Goal: Understand process/instructions: Learn how to perform a task or action

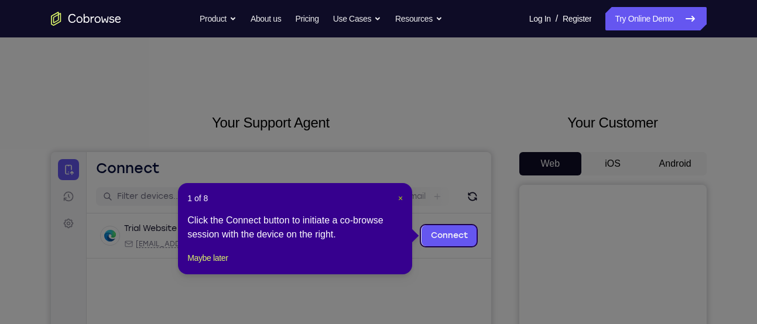
click at [401, 195] on div "1 of 8 × Click the Connect button to initiate a co-browse session with the devi…" at bounding box center [295, 228] width 234 height 91
drag, startPoint x: 401, startPoint y: 195, endPoint x: 422, endPoint y: 45, distance: 152.0
click at [401, 195] on span "×" at bounding box center [400, 198] width 5 height 9
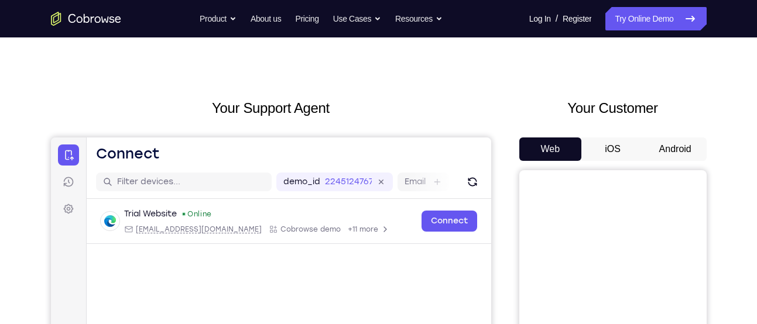
scroll to position [14, 0]
click at [683, 152] on button "Android" at bounding box center [675, 149] width 63 height 23
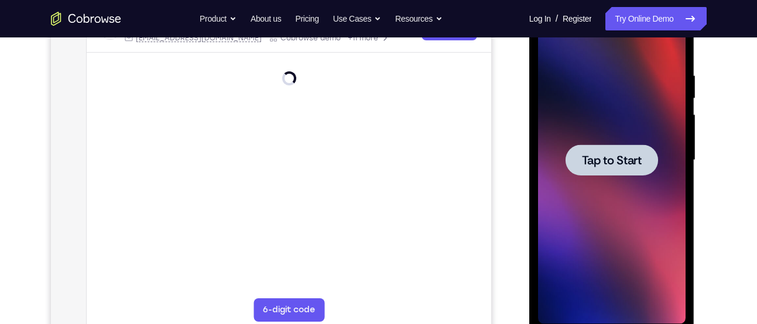
scroll to position [207, 0]
click at [611, 156] on span "Tap to Start" at bounding box center [612, 160] width 60 height 12
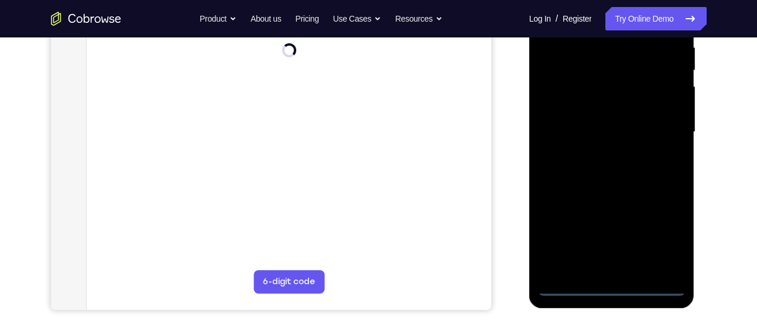
scroll to position [235, 0]
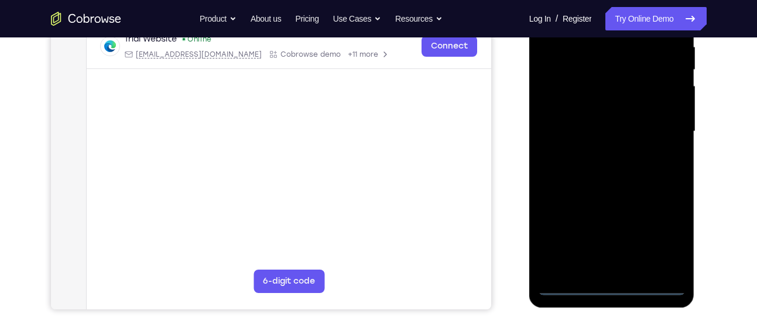
click at [613, 273] on div at bounding box center [612, 132] width 148 height 328
click at [613, 290] on div at bounding box center [612, 132] width 148 height 328
click at [658, 240] on div at bounding box center [612, 132] width 148 height 328
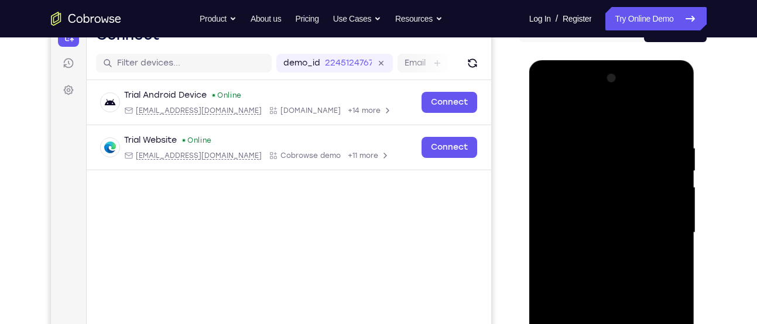
scroll to position [133, 0]
click at [592, 123] on div at bounding box center [612, 234] width 148 height 328
click at [659, 227] on div at bounding box center [612, 234] width 148 height 328
click at [598, 255] on div at bounding box center [612, 234] width 148 height 328
click at [597, 220] on div at bounding box center [612, 234] width 148 height 328
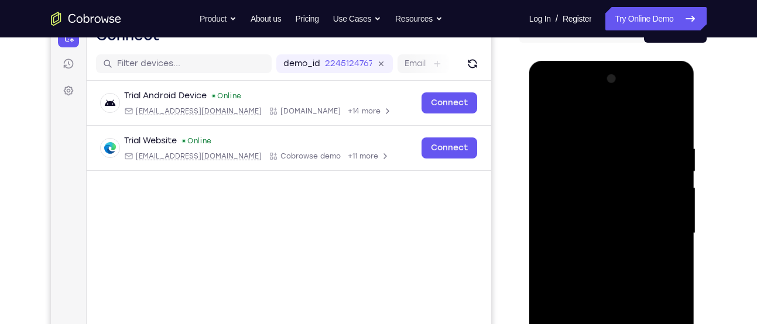
click at [594, 230] on div at bounding box center [612, 234] width 148 height 328
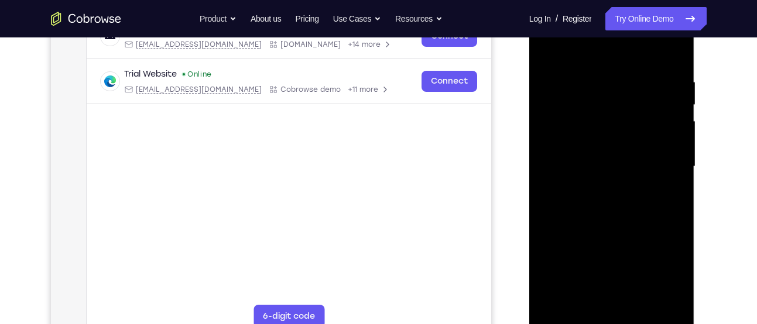
scroll to position [200, 0]
click at [617, 207] on div at bounding box center [612, 166] width 148 height 328
click at [596, 76] on div at bounding box center [612, 166] width 148 height 328
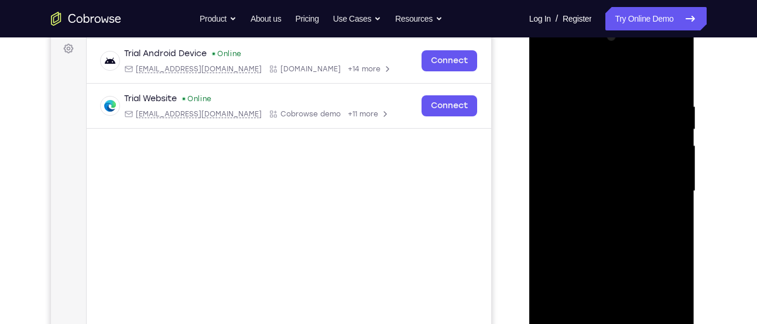
click at [659, 73] on div at bounding box center [612, 192] width 148 height 328
click at [673, 77] on div at bounding box center [612, 192] width 148 height 328
click at [677, 71] on div at bounding box center [612, 192] width 148 height 328
click at [547, 74] on div at bounding box center [612, 192] width 148 height 328
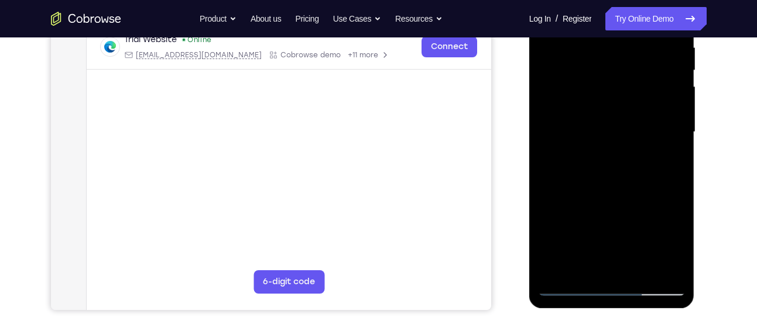
scroll to position [235, 0]
click at [581, 267] on div at bounding box center [612, 132] width 148 height 328
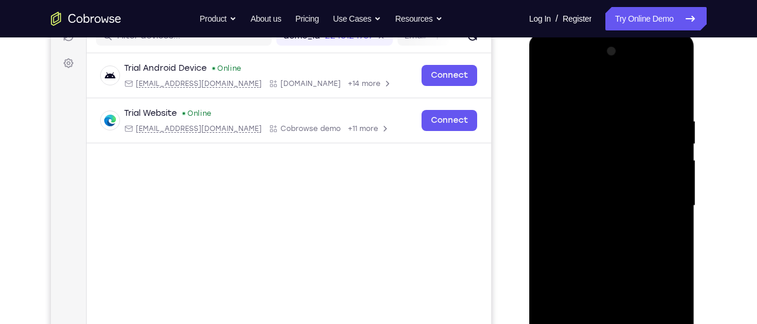
scroll to position [160, 0]
click at [591, 85] on div at bounding box center [612, 207] width 148 height 328
click at [573, 105] on div at bounding box center [612, 207] width 148 height 328
click at [559, 121] on div at bounding box center [612, 207] width 148 height 328
drag, startPoint x: 624, startPoint y: 179, endPoint x: 641, endPoint y: 175, distance: 16.9
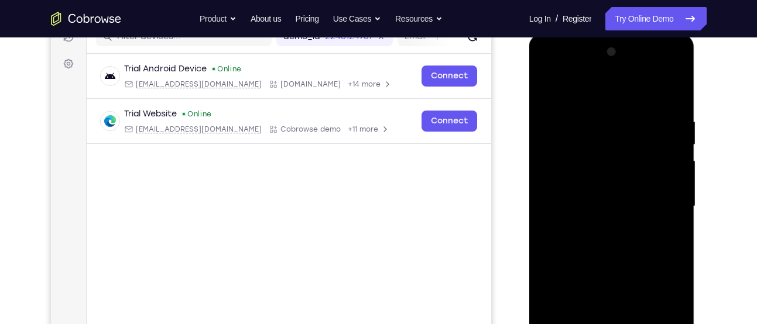
click at [641, 175] on div at bounding box center [612, 207] width 148 height 328
click at [621, 168] on div at bounding box center [612, 207] width 148 height 328
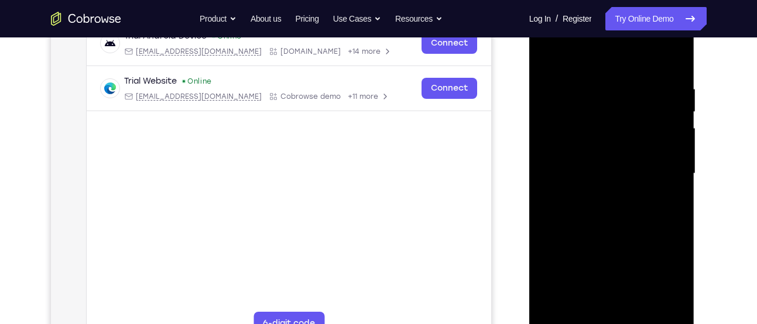
scroll to position [193, 0]
click at [622, 94] on div at bounding box center [612, 173] width 148 height 328
click at [608, 125] on div at bounding box center [612, 173] width 148 height 328
click at [604, 204] on div at bounding box center [612, 173] width 148 height 328
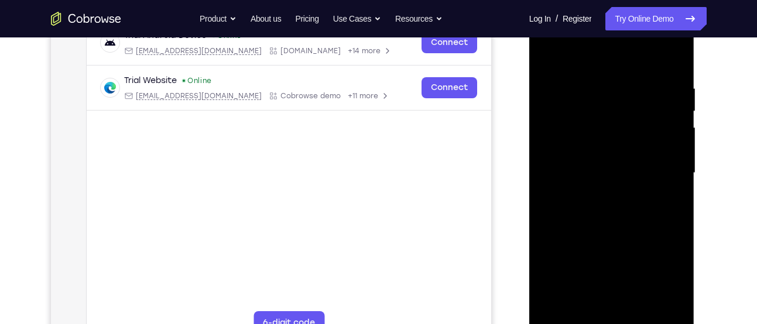
click at [606, 220] on div at bounding box center [612, 173] width 148 height 328
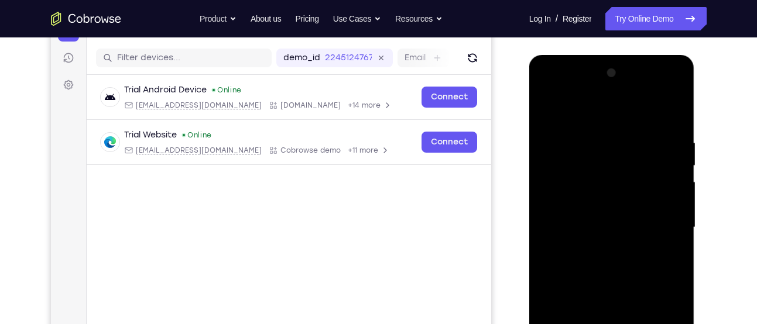
scroll to position [131, 0]
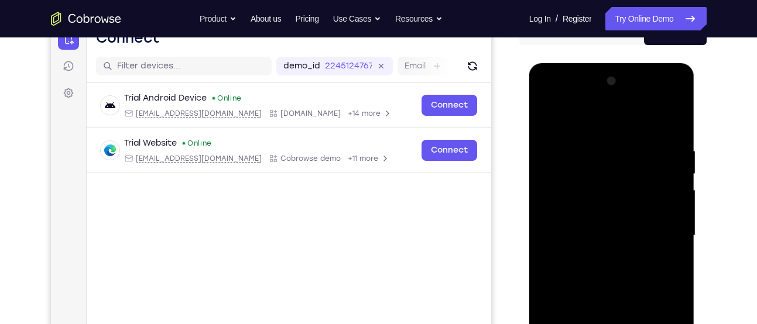
click at [585, 119] on div at bounding box center [612, 236] width 148 height 328
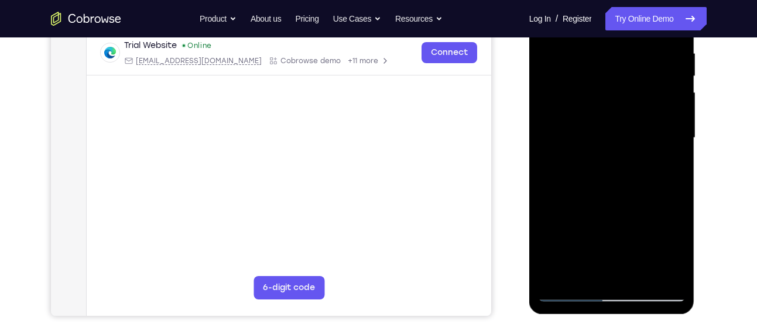
scroll to position [232, 0]
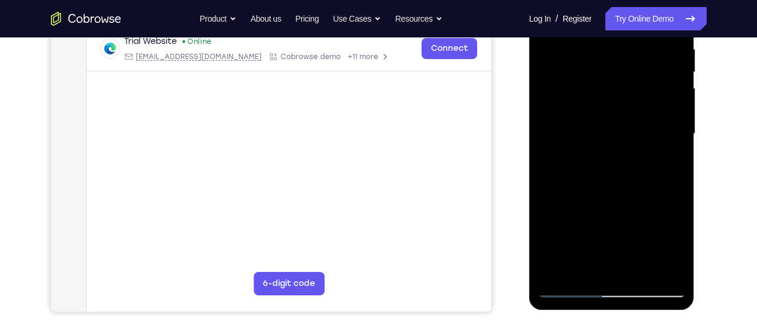
click at [605, 182] on div at bounding box center [612, 134] width 148 height 328
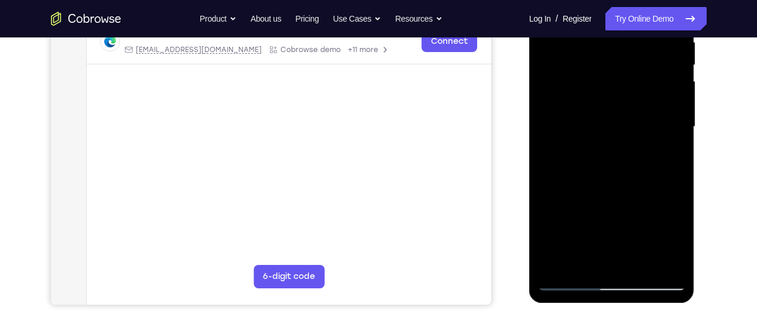
scroll to position [151, 0]
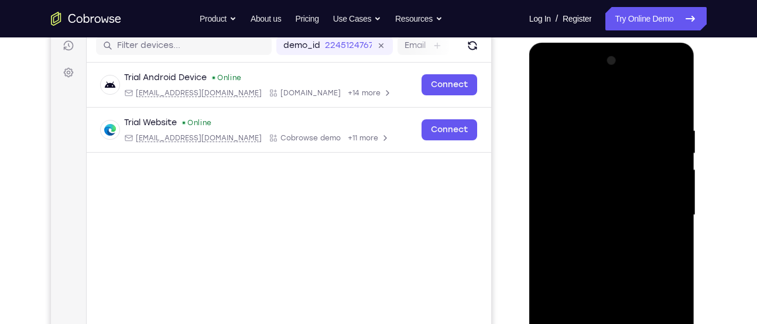
click at [651, 95] on div at bounding box center [612, 216] width 148 height 328
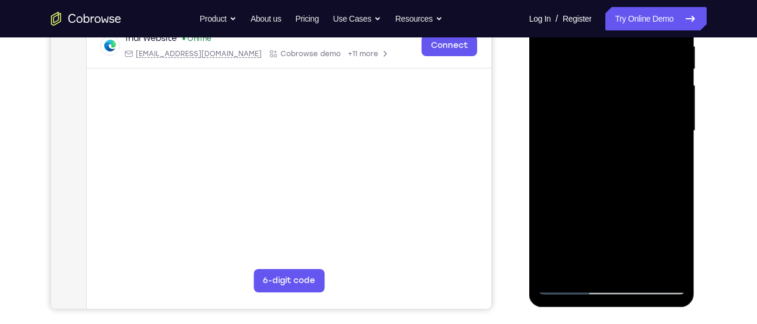
scroll to position [259, 0]
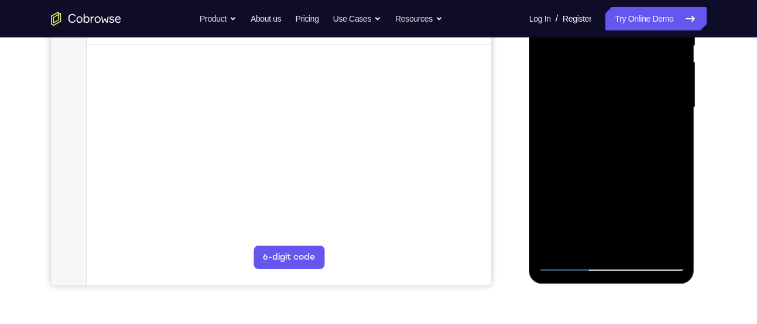
click at [570, 256] on div at bounding box center [612, 108] width 148 height 328
click at [567, 256] on div at bounding box center [612, 108] width 148 height 328
drag, startPoint x: 567, startPoint y: 261, endPoint x: 633, endPoint y: 266, distance: 66.4
click at [633, 266] on div at bounding box center [612, 108] width 148 height 328
click at [573, 262] on div at bounding box center [612, 108] width 148 height 328
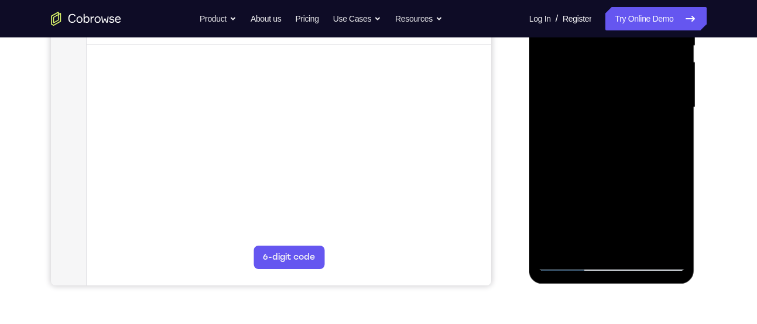
click at [569, 261] on div at bounding box center [612, 108] width 148 height 328
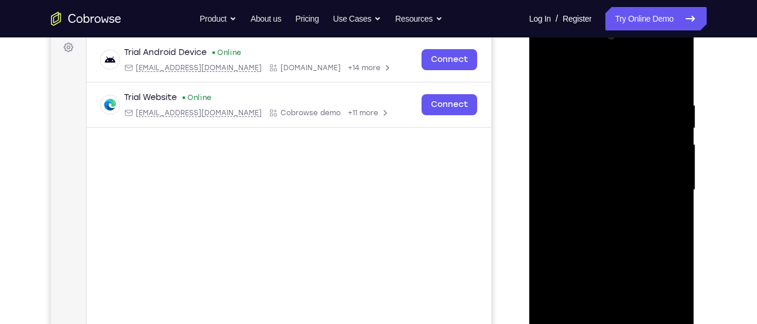
scroll to position [176, 0]
click at [637, 93] on div at bounding box center [612, 191] width 148 height 328
click at [548, 70] on div at bounding box center [612, 191] width 148 height 328
click at [600, 93] on div at bounding box center [612, 191] width 148 height 328
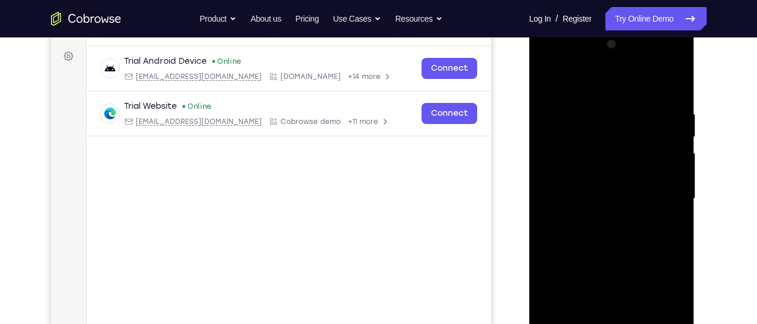
scroll to position [167, 0]
click at [549, 81] on div at bounding box center [612, 200] width 148 height 328
click at [663, 82] on div at bounding box center [612, 200] width 148 height 328
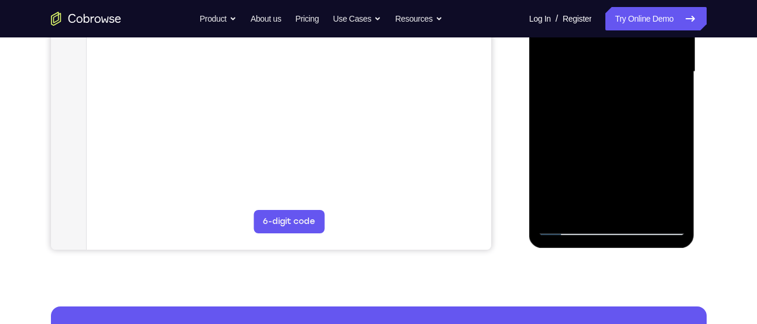
scroll to position [302, 0]
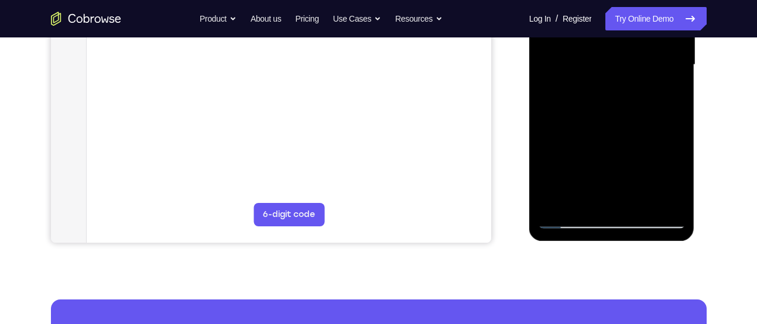
click at [559, 204] on div at bounding box center [612, 65] width 148 height 328
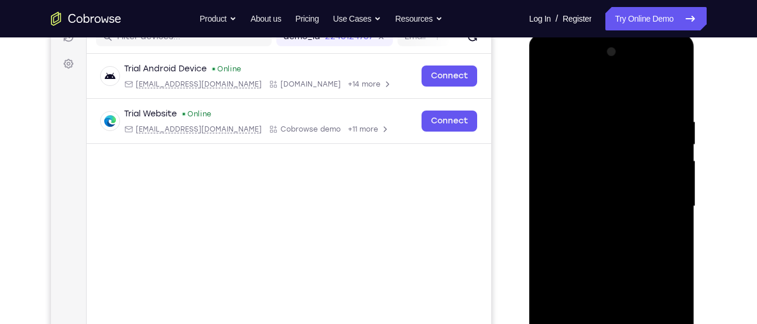
scroll to position [158, 0]
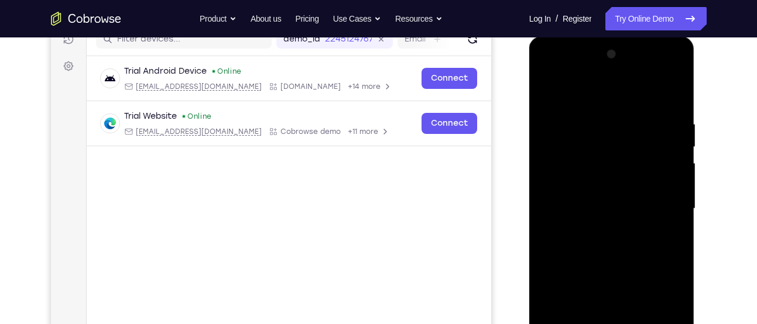
drag, startPoint x: 645, startPoint y: 115, endPoint x: 590, endPoint y: 89, distance: 60.5
click at [590, 89] on div at bounding box center [612, 209] width 148 height 328
drag, startPoint x: 627, startPoint y: 117, endPoint x: 604, endPoint y: 114, distance: 23.1
click at [604, 114] on div at bounding box center [612, 209] width 148 height 328
drag, startPoint x: 661, startPoint y: 114, endPoint x: 621, endPoint y: 102, distance: 40.8
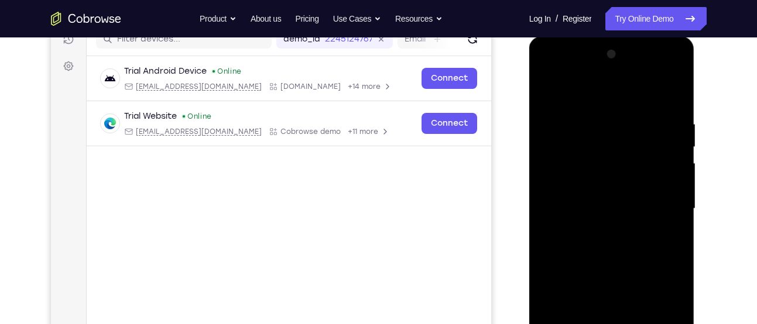
click at [621, 102] on div at bounding box center [612, 209] width 148 height 328
drag, startPoint x: 669, startPoint y: 112, endPoint x: 620, endPoint y: 123, distance: 49.9
click at [620, 123] on div at bounding box center [612, 209] width 148 height 328
drag, startPoint x: 655, startPoint y: 120, endPoint x: 614, endPoint y: 134, distance: 43.1
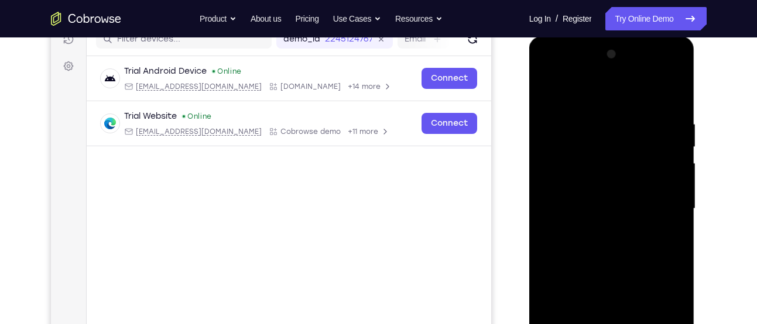
click at [614, 134] on div at bounding box center [612, 209] width 148 height 328
drag, startPoint x: 644, startPoint y: 114, endPoint x: 580, endPoint y: 115, distance: 63.8
click at [580, 115] on div at bounding box center [612, 209] width 148 height 328
click at [622, 107] on div at bounding box center [612, 209] width 148 height 328
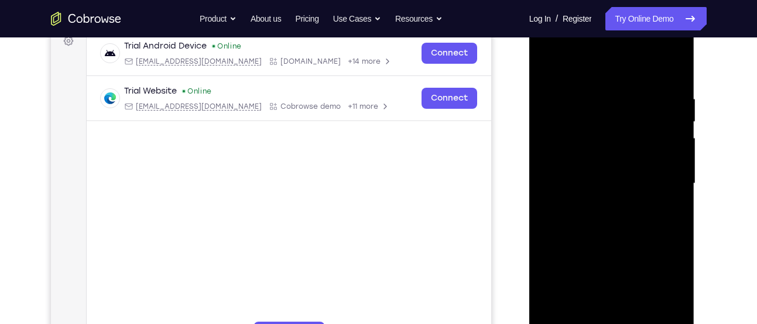
scroll to position [187, 0]
